Goal: Task Accomplishment & Management: Manage account settings

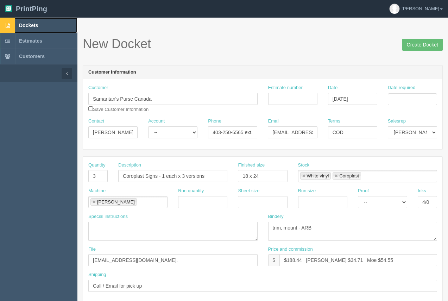
click at [34, 25] on span "Dockets" at bounding box center [28, 26] width 19 height 6
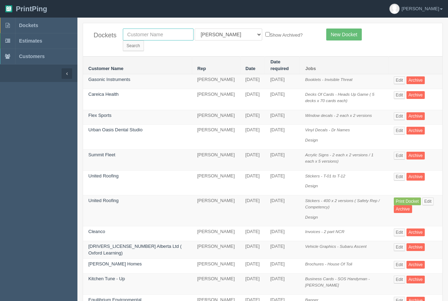
click at [142, 38] on input "text" at bounding box center [158, 34] width 71 height 12
type input "sublatus"
click at [123, 40] on input "Search" at bounding box center [133, 45] width 21 height 11
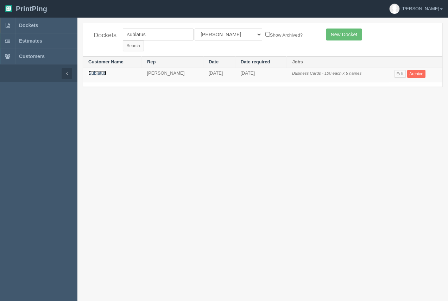
click at [100, 70] on link "Sublatus" at bounding box center [97, 72] width 18 height 5
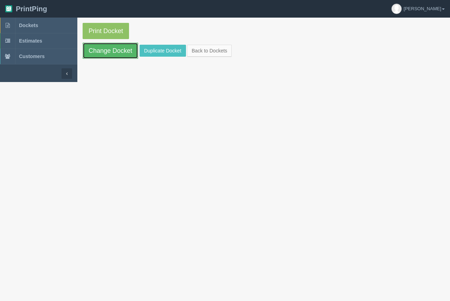
click at [102, 54] on link "Change Docket" at bounding box center [111, 51] width 56 height 16
